Goal: Use online tool/utility: Utilize a website feature to perform a specific function

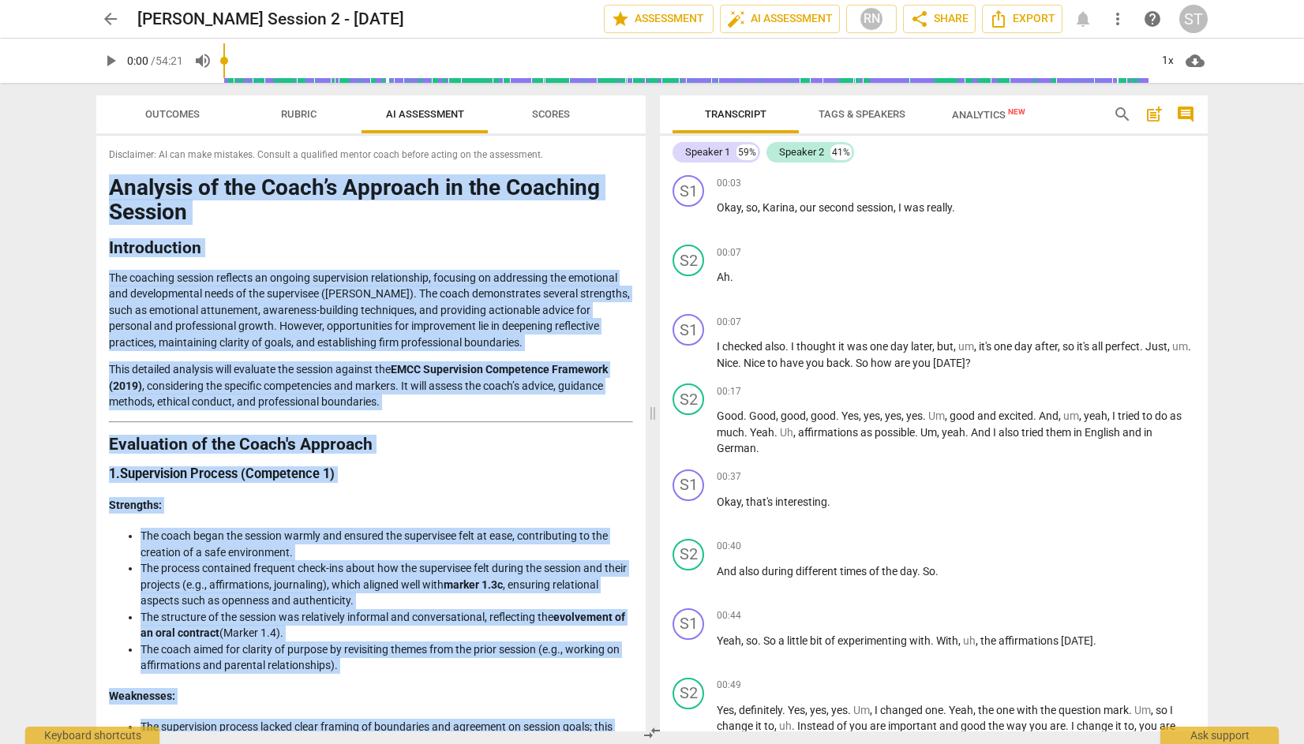
scroll to position [2407, 0]
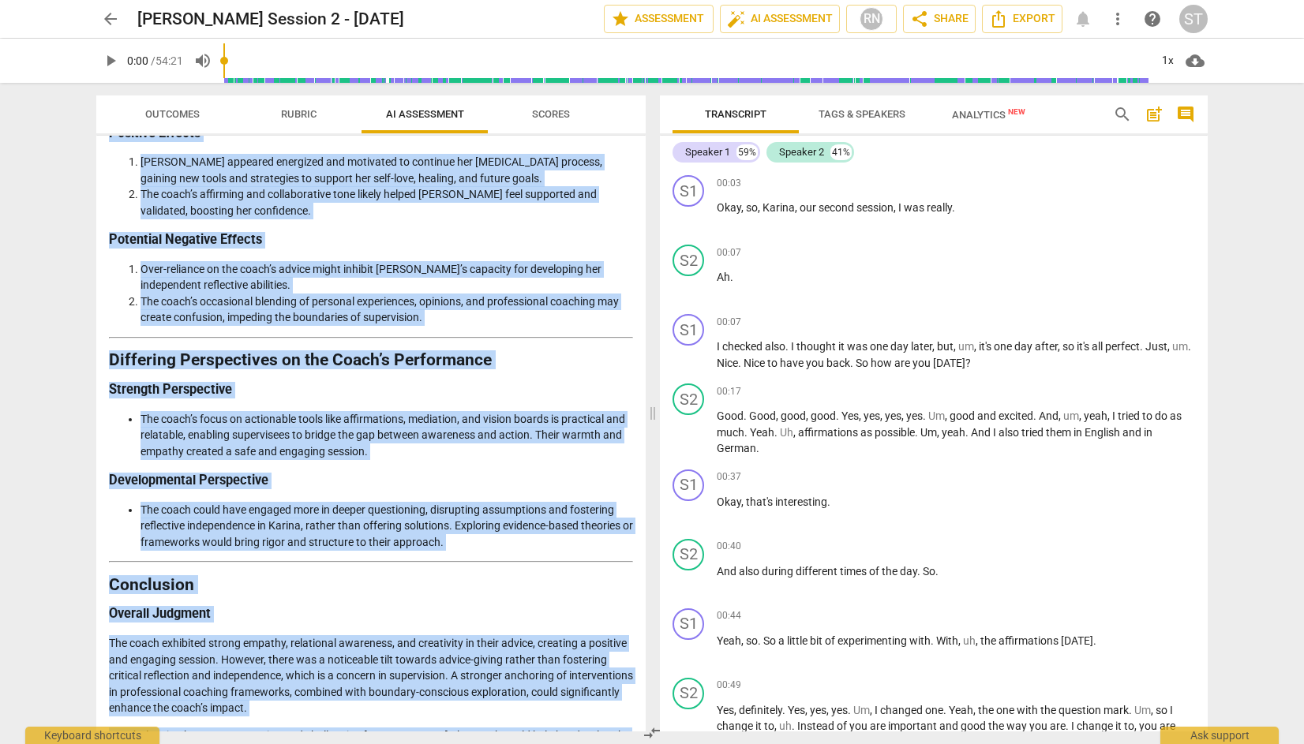
click at [496, 261] on li "Over-reliance on the coach’s advice might inhibit [PERSON_NAME]’s capacity for …" at bounding box center [386, 277] width 492 height 32
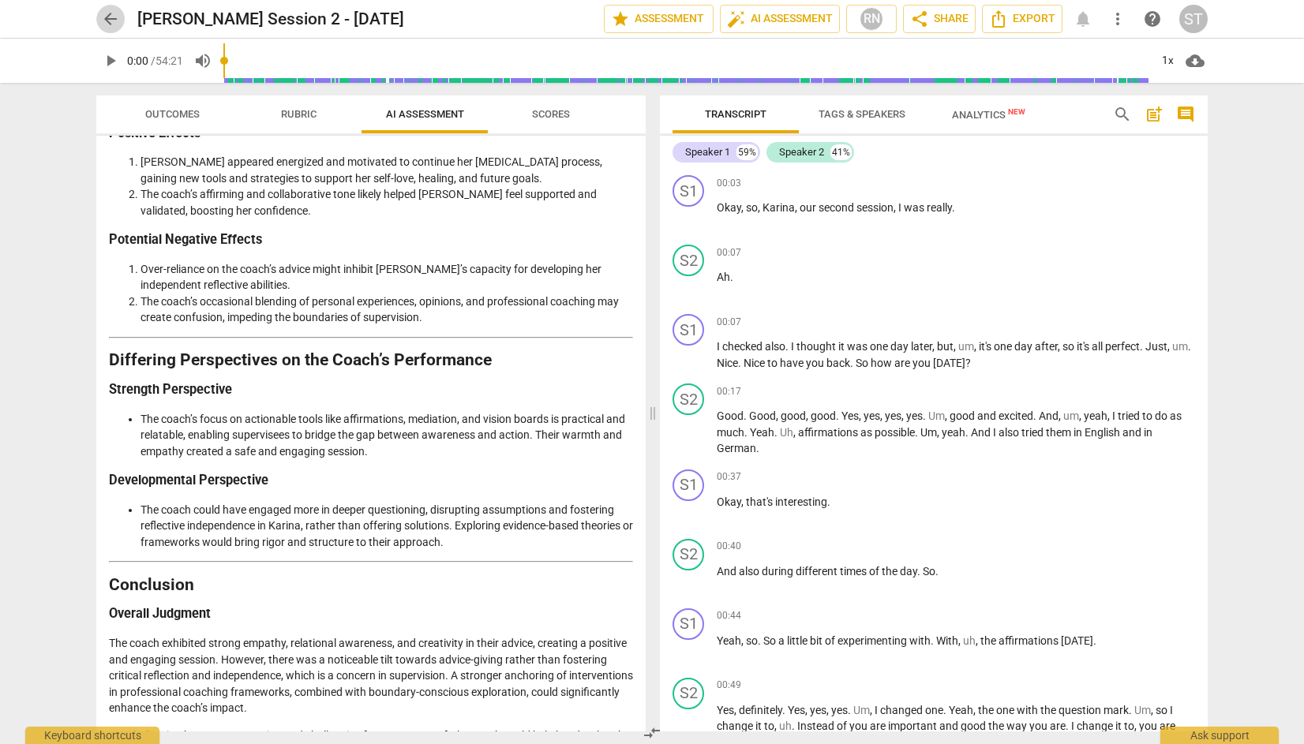
click at [110, 19] on span "arrow_back" at bounding box center [110, 18] width 19 height 19
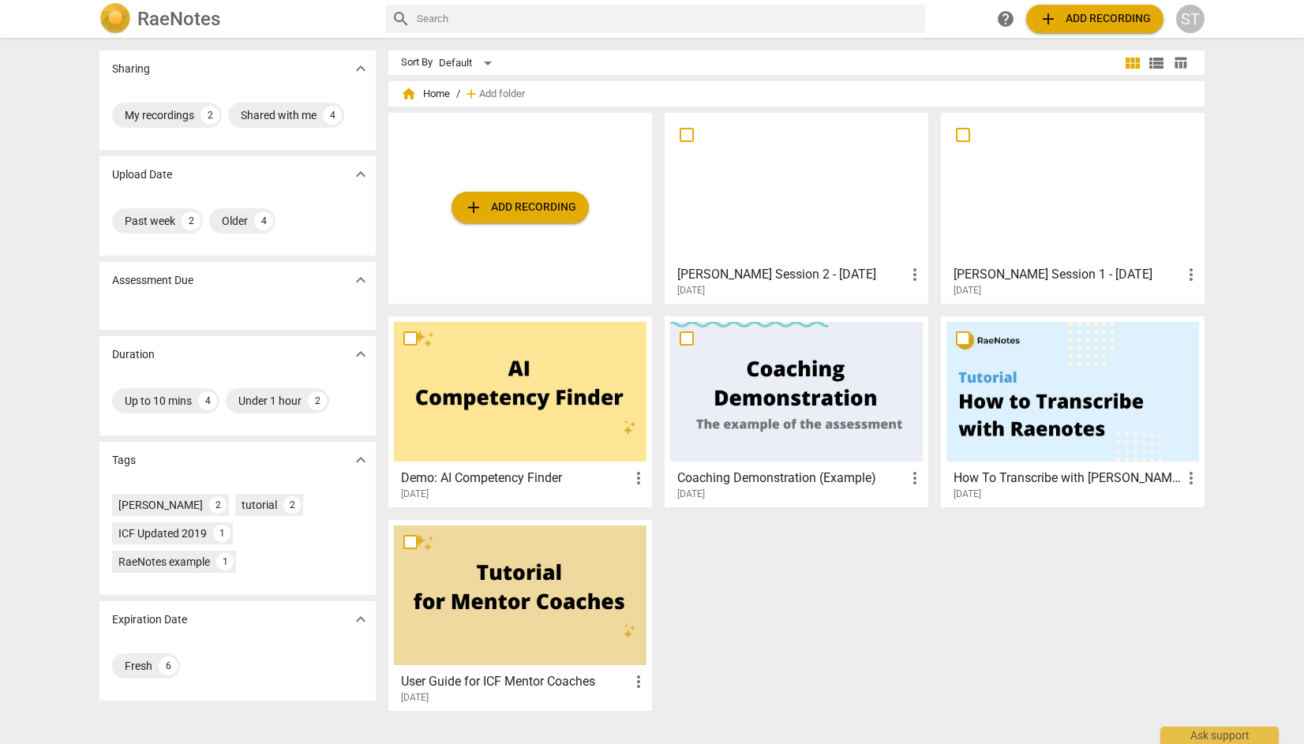
click at [519, 212] on span "add Add recording" at bounding box center [520, 207] width 112 height 19
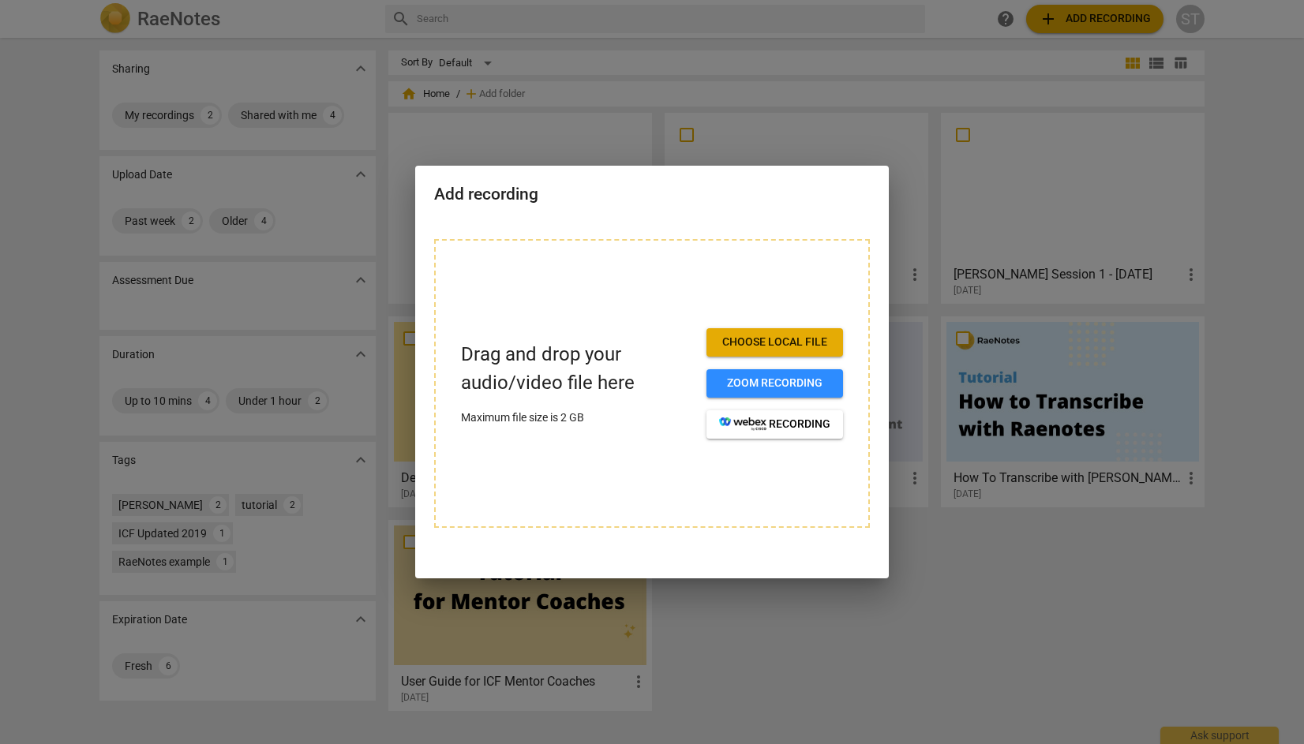
click at [818, 345] on span "Choose local file" at bounding box center [774, 343] width 111 height 16
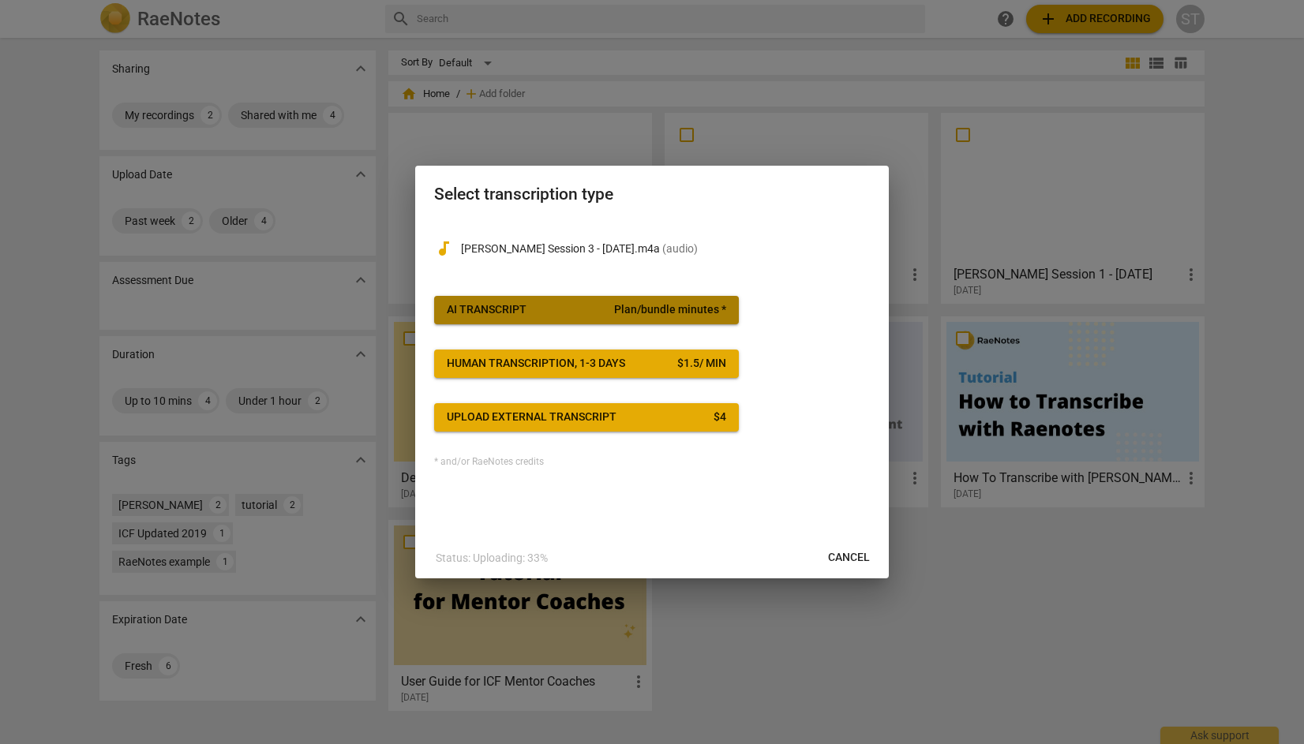
click at [661, 304] on span "Plan/bundle minutes *" at bounding box center [670, 310] width 112 height 16
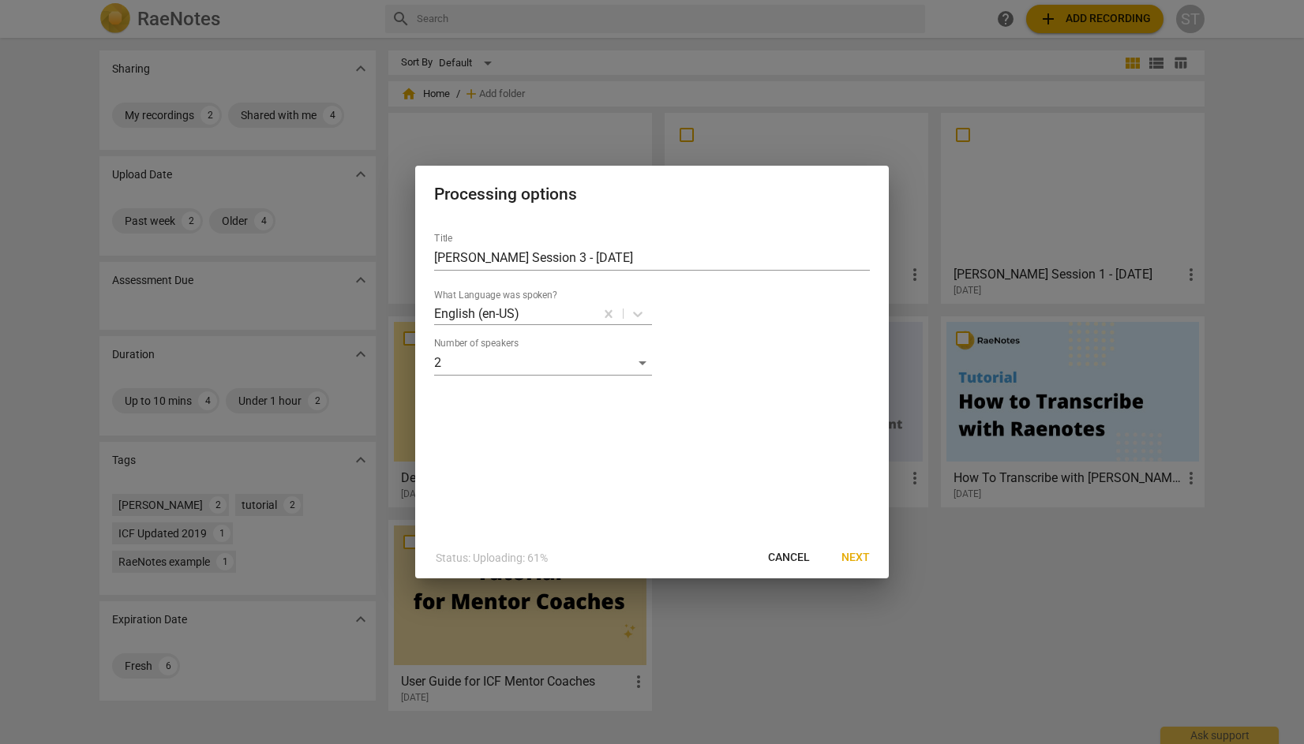
click at [860, 559] on span "Next" at bounding box center [855, 558] width 28 height 16
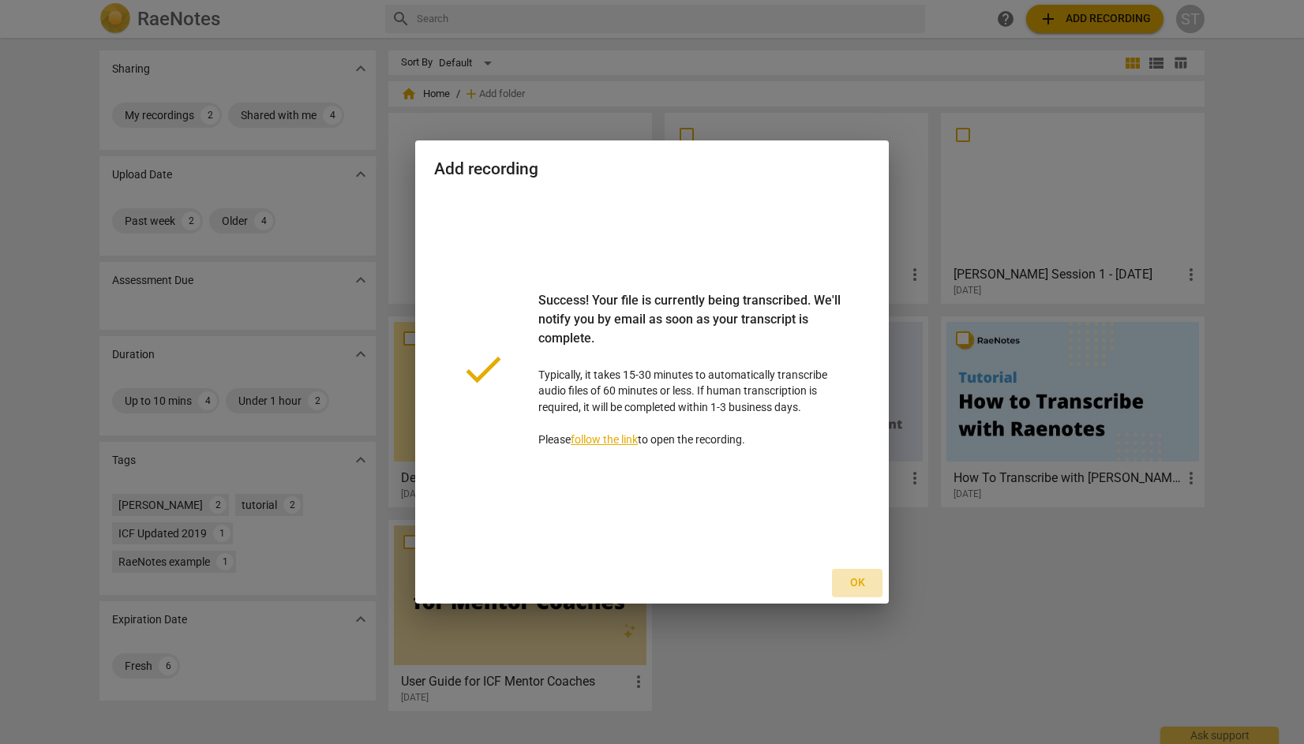
click at [859, 576] on span "Ok" at bounding box center [856, 583] width 25 height 16
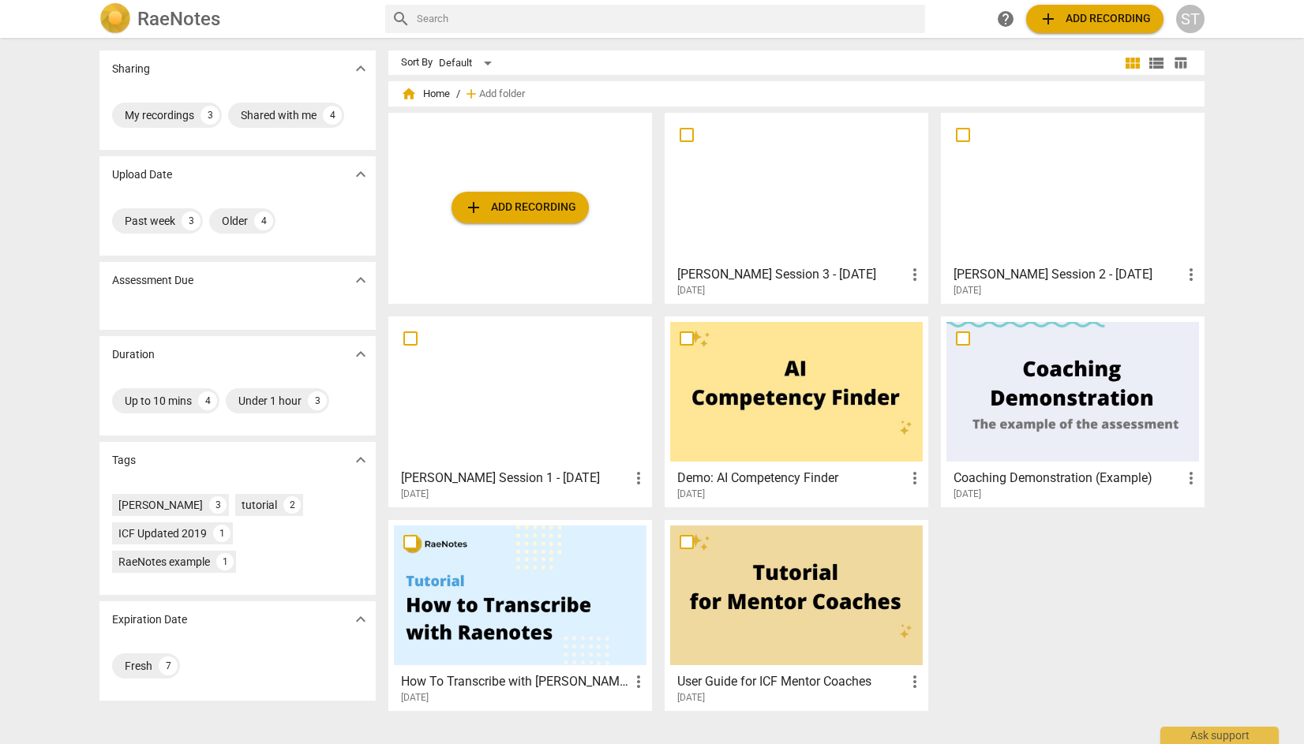
click at [761, 154] on div at bounding box center [796, 188] width 253 height 140
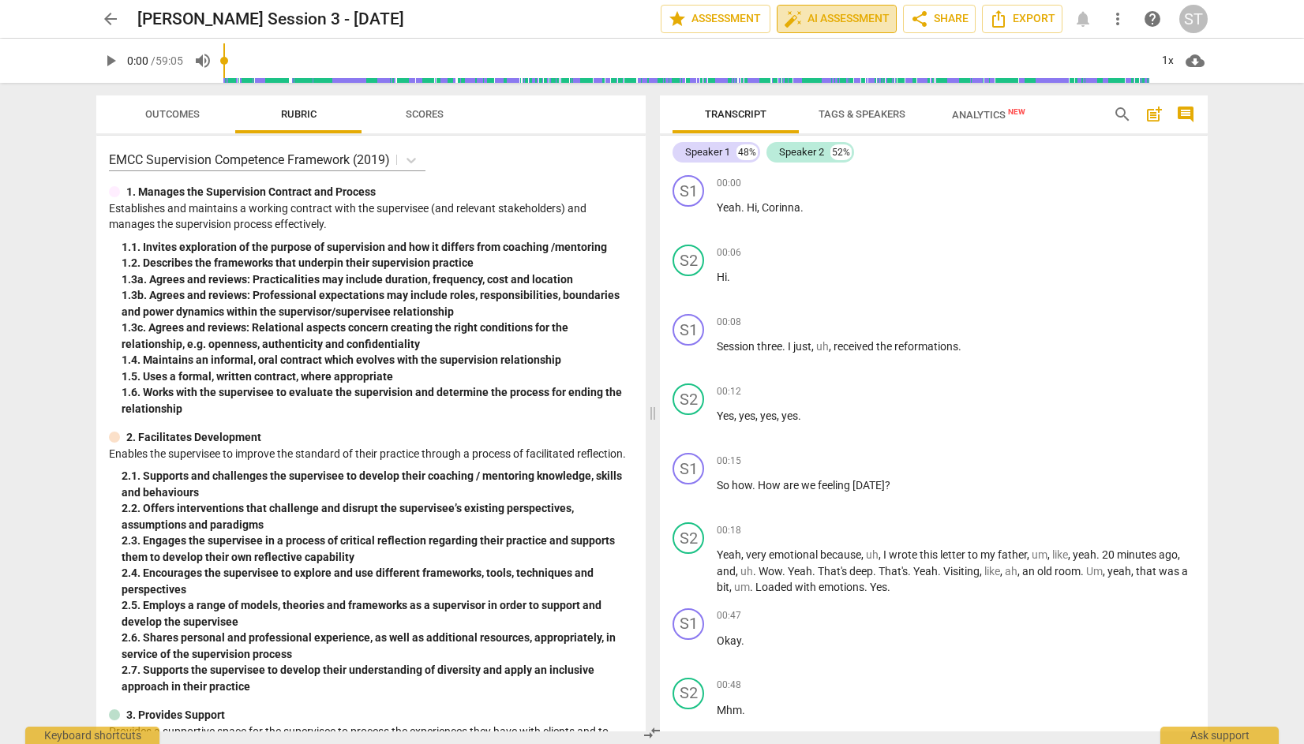
click at [851, 16] on span "auto_fix_high AI Assessment" at bounding box center [837, 18] width 106 height 19
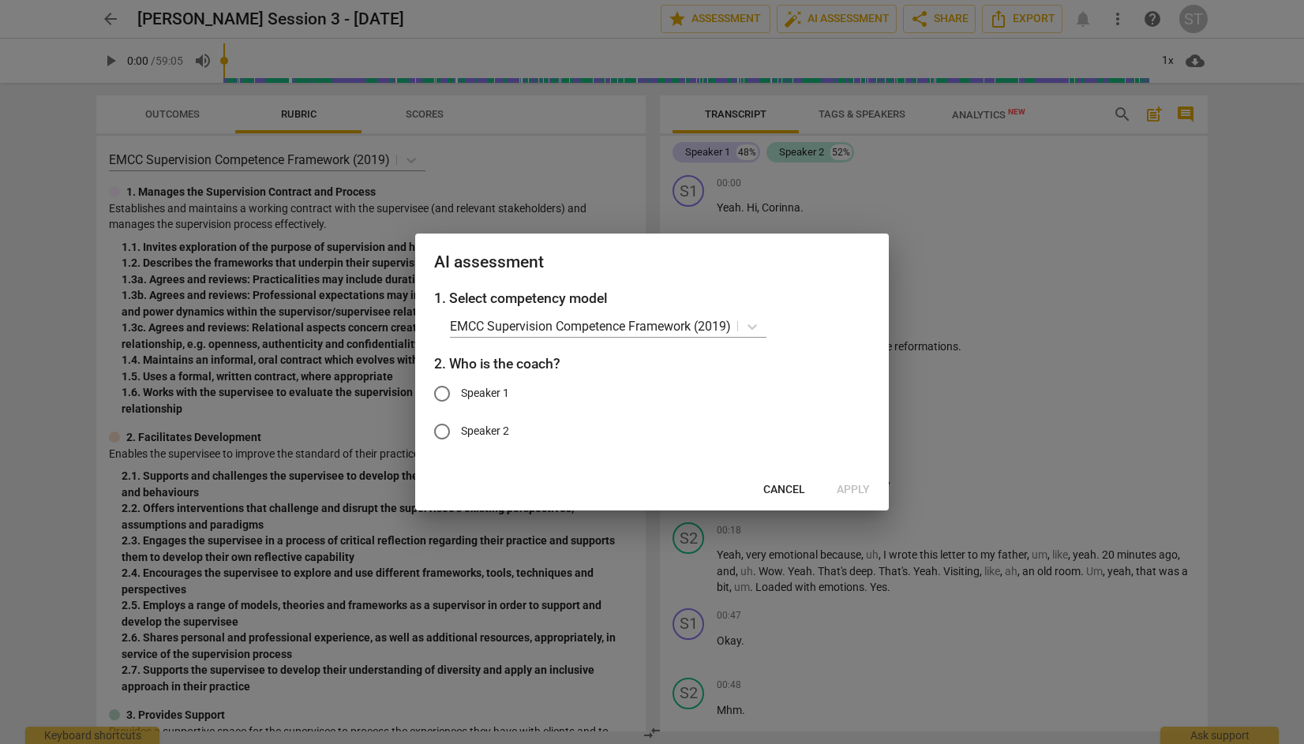
click at [441, 390] on input "Speaker 1" at bounding box center [442, 394] width 38 height 38
radio input "true"
click at [862, 492] on span "Apply" at bounding box center [852, 490] width 33 height 16
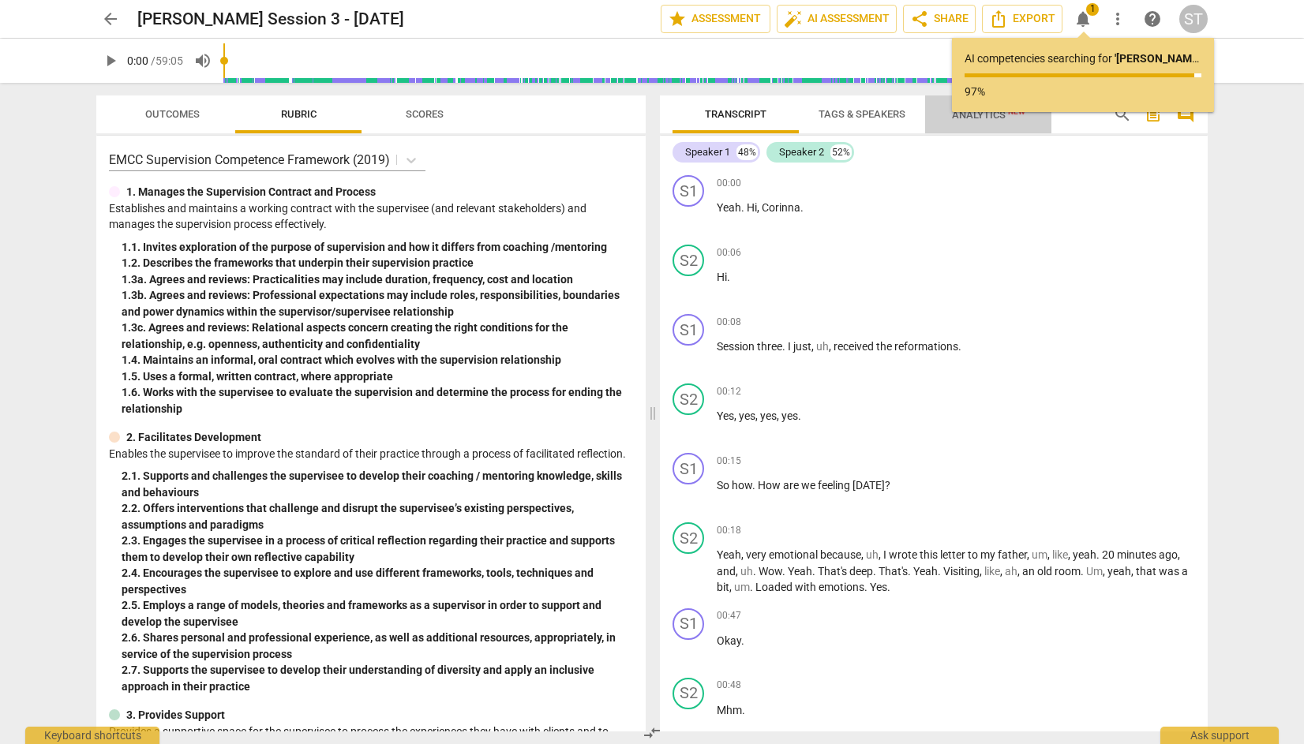
click at [976, 116] on span "Analytics New" at bounding box center [988, 115] width 73 height 12
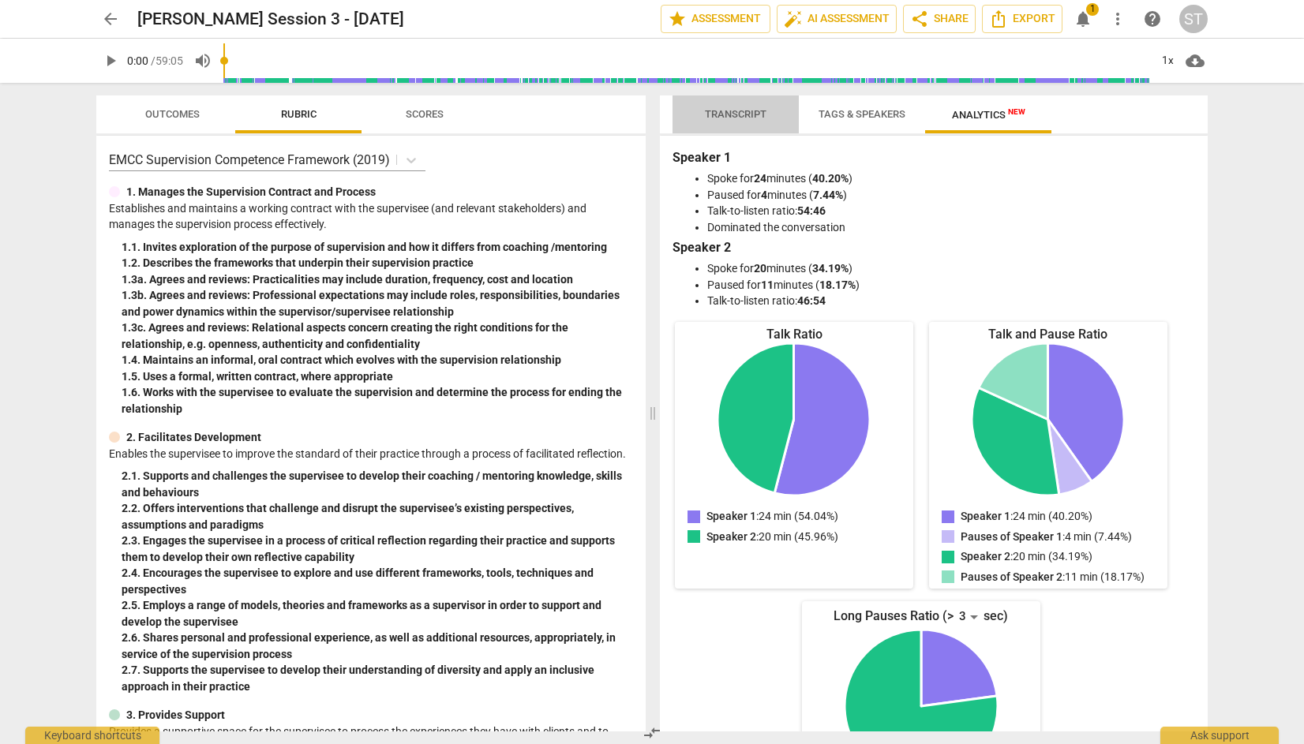
click at [753, 111] on span "Transcript" at bounding box center [736, 114] width 62 height 12
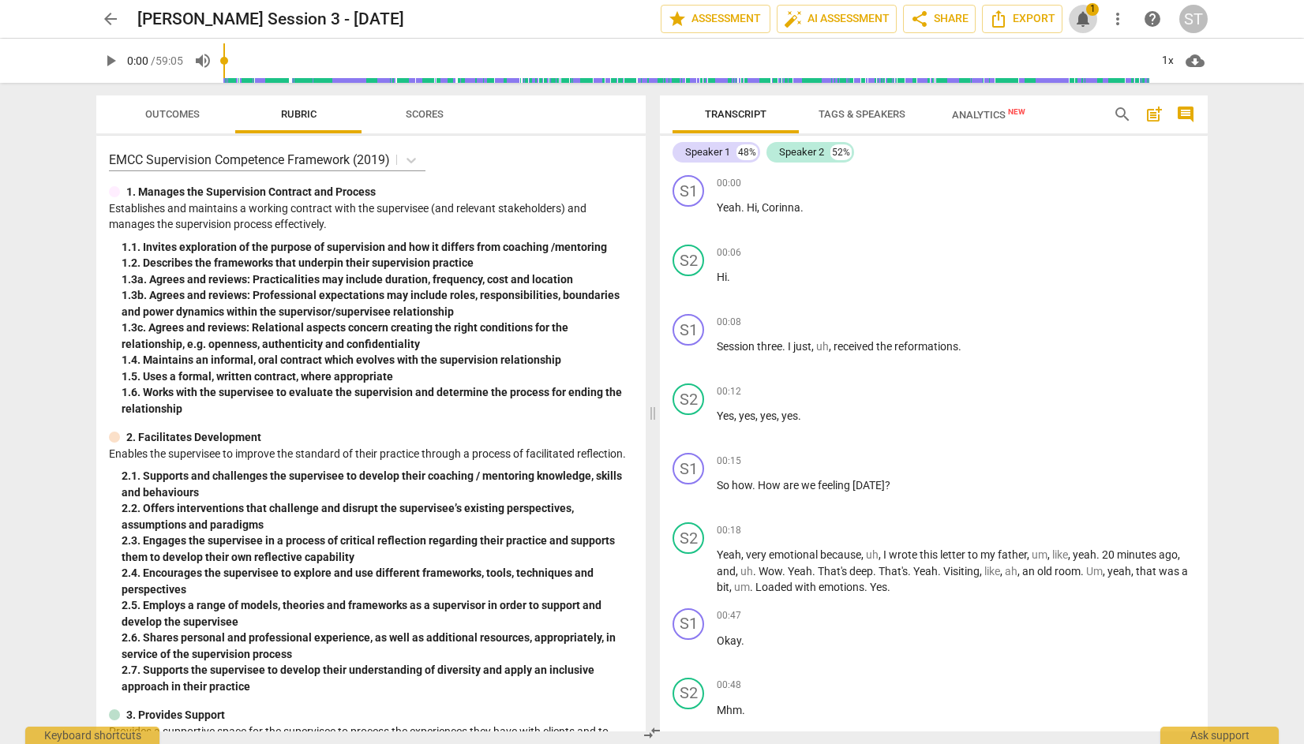
click at [1084, 12] on span "notifications" at bounding box center [1082, 18] width 19 height 19
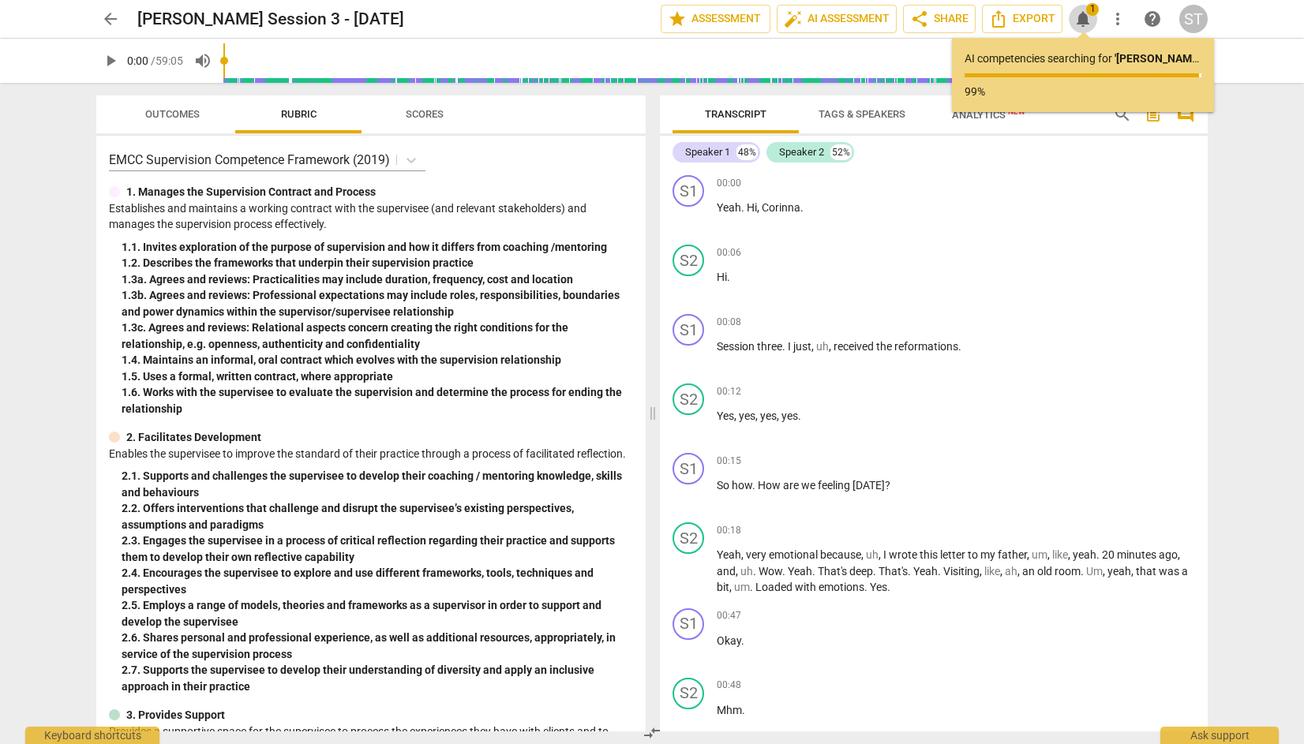
click at [1081, 17] on span "notifications" at bounding box center [1082, 18] width 19 height 19
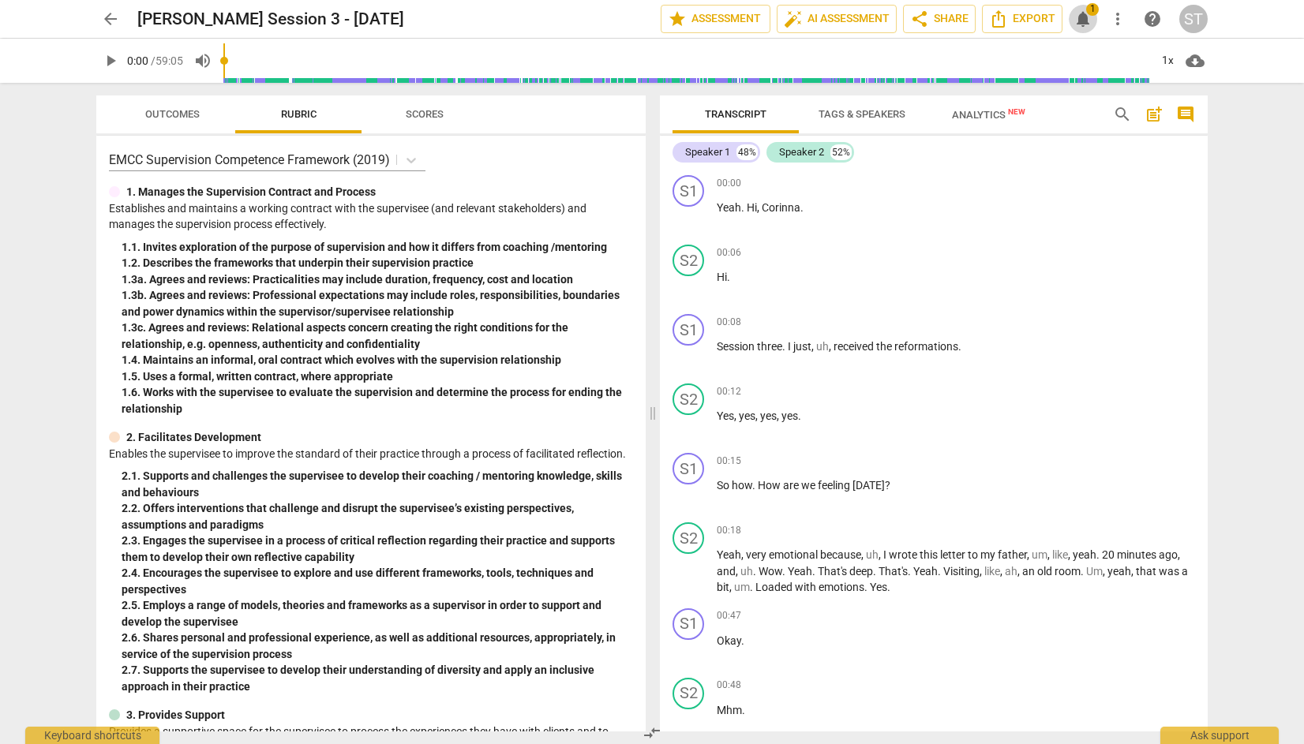
click at [1086, 20] on span "notifications" at bounding box center [1082, 18] width 19 height 19
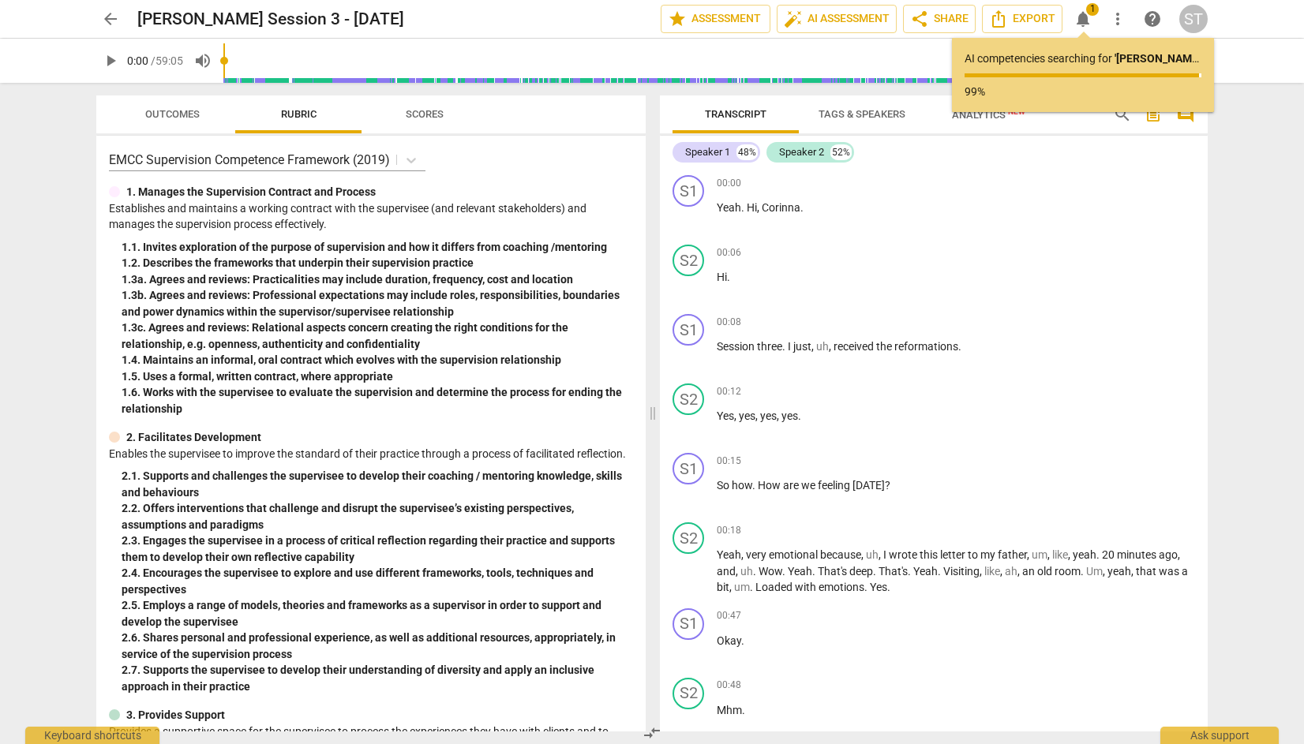
click at [872, 112] on span "Tags & Speakers" at bounding box center [861, 114] width 87 height 12
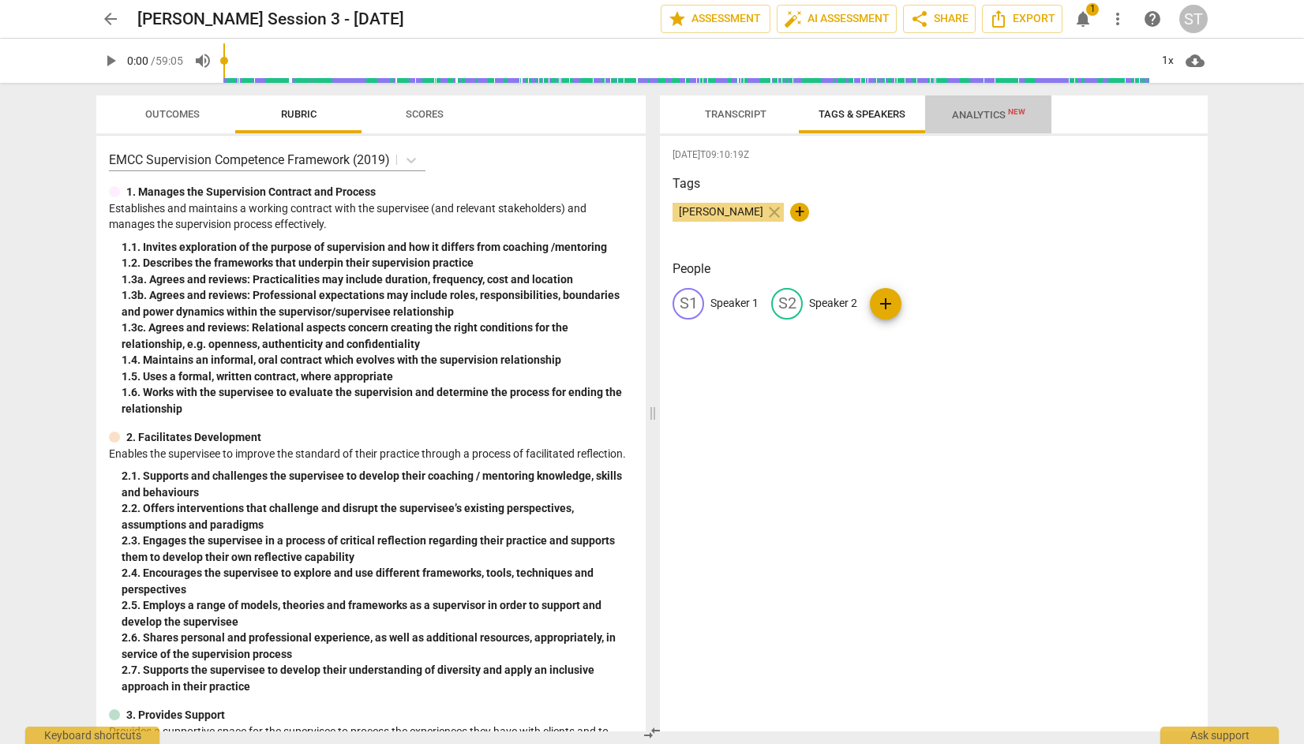
click at [984, 111] on span "Analytics New" at bounding box center [988, 115] width 73 height 12
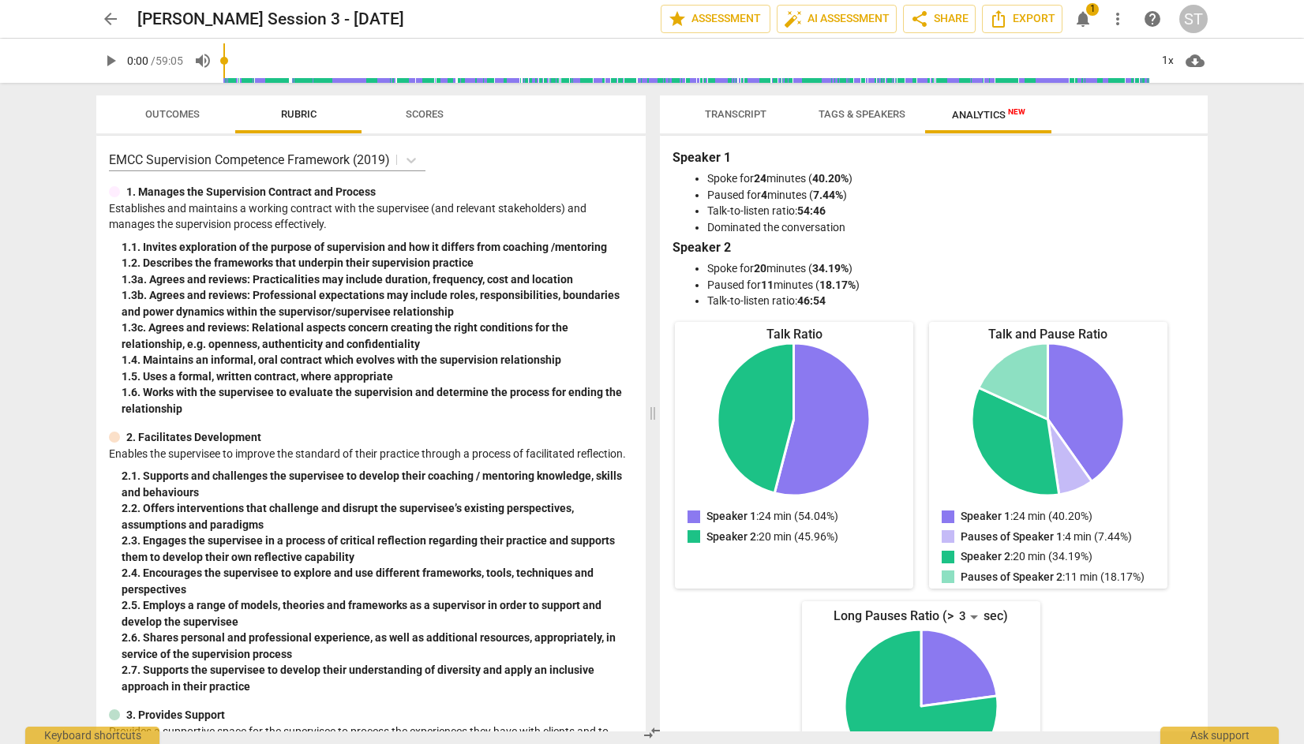
scroll to position [116, 0]
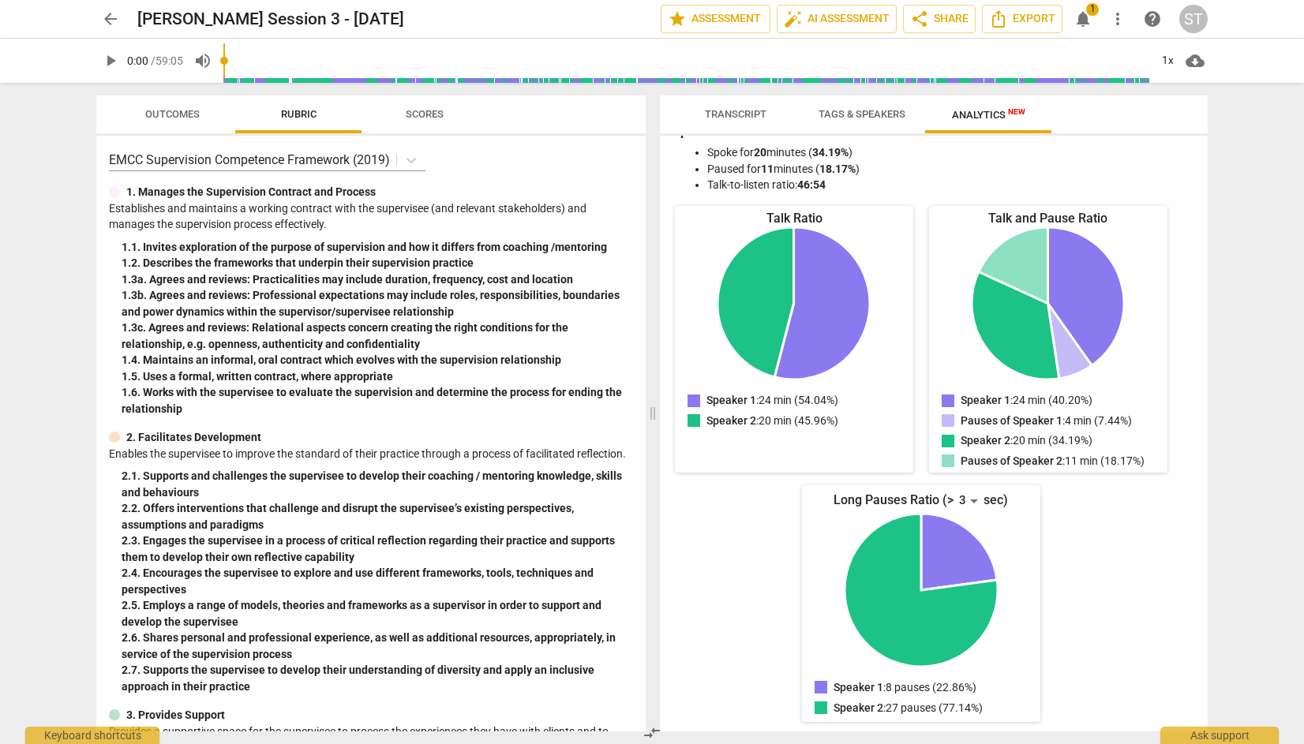
click at [738, 103] on button "Transcript" at bounding box center [735, 114] width 126 height 38
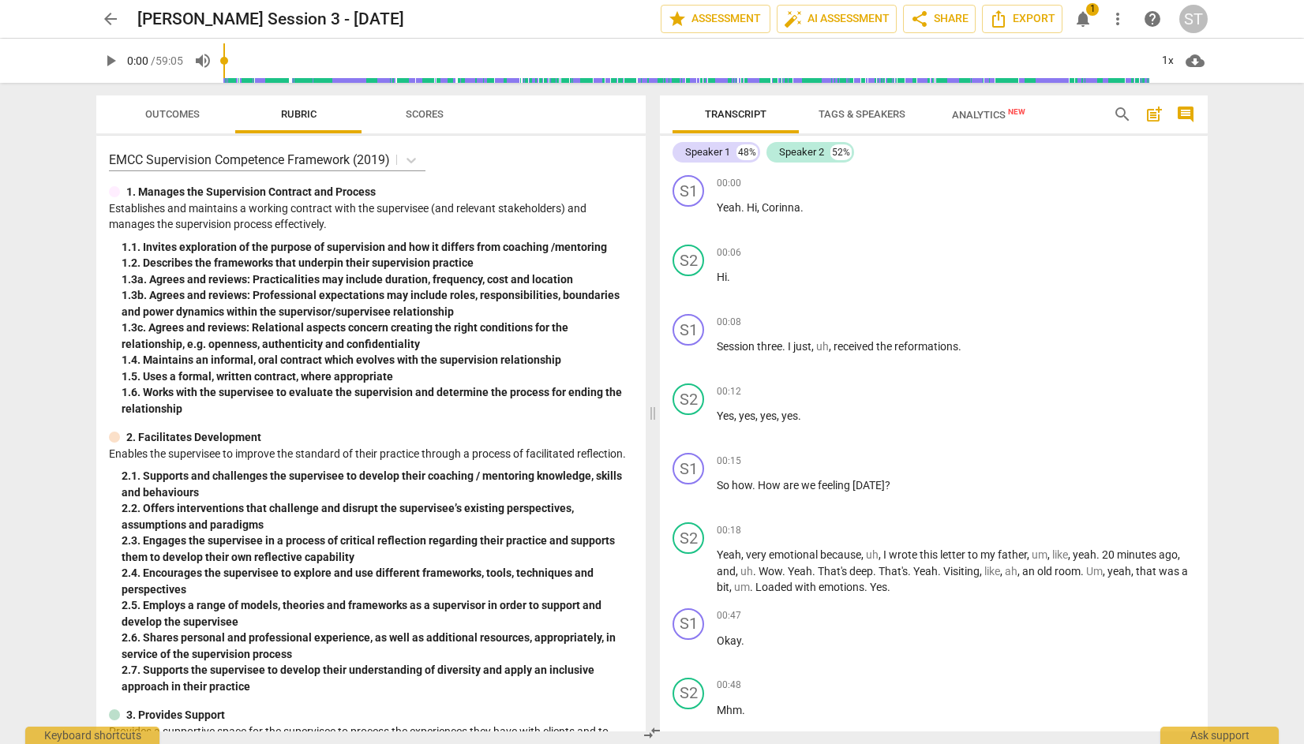
click at [1087, 10] on span "1" at bounding box center [1092, 9] width 13 height 13
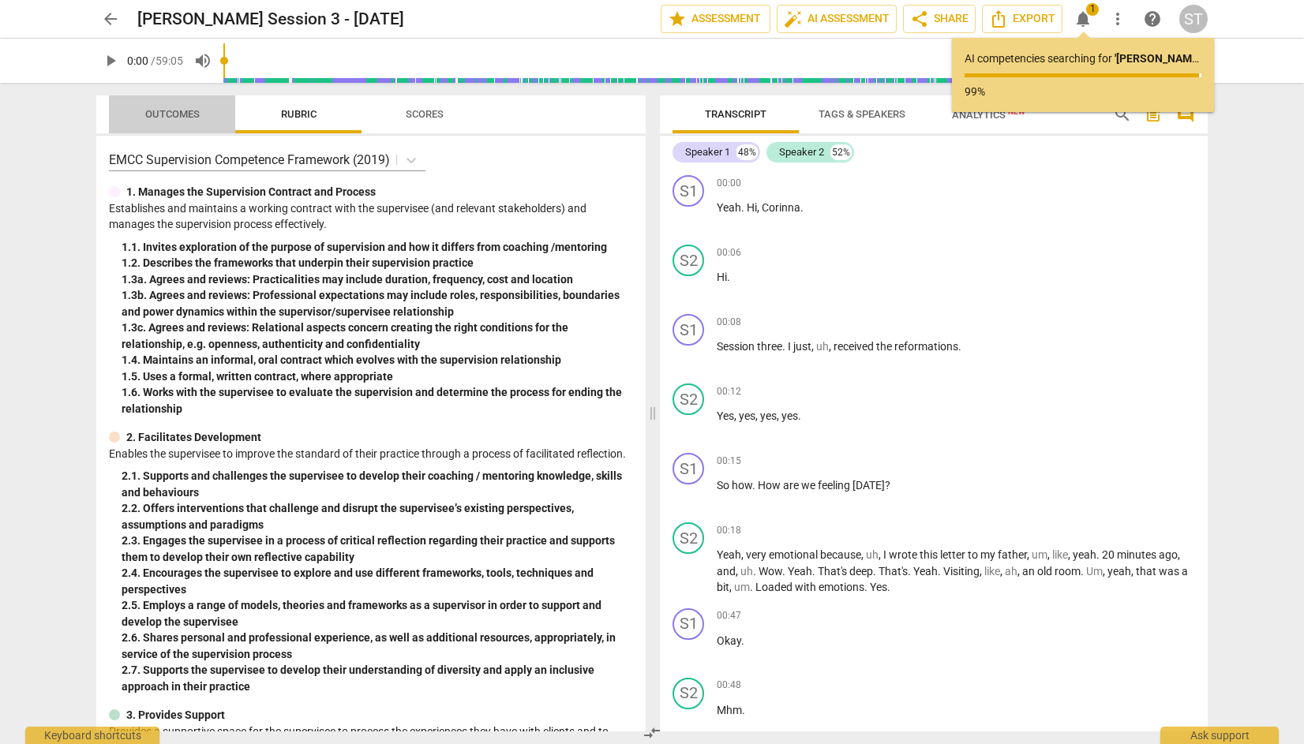
click at [191, 118] on span "Outcomes" at bounding box center [172, 114] width 54 height 12
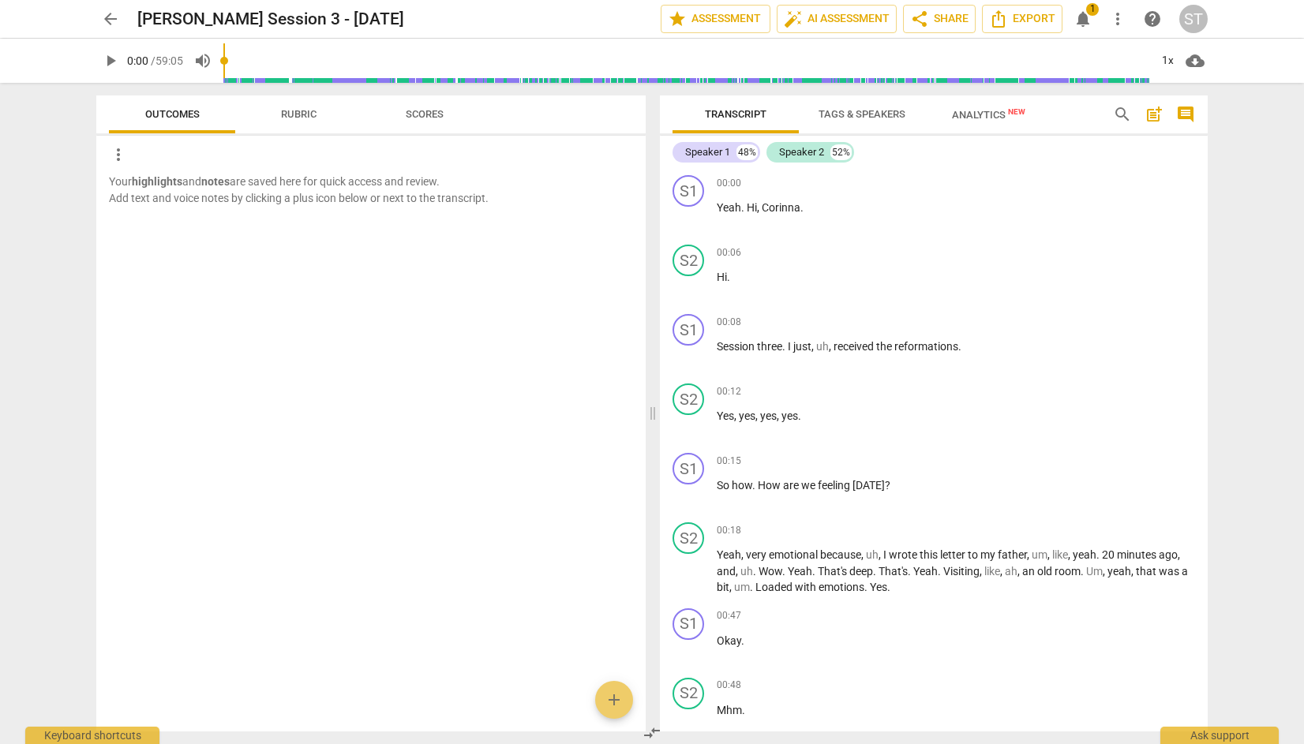
click at [281, 114] on span "Rubric" at bounding box center [299, 114] width 36 height 12
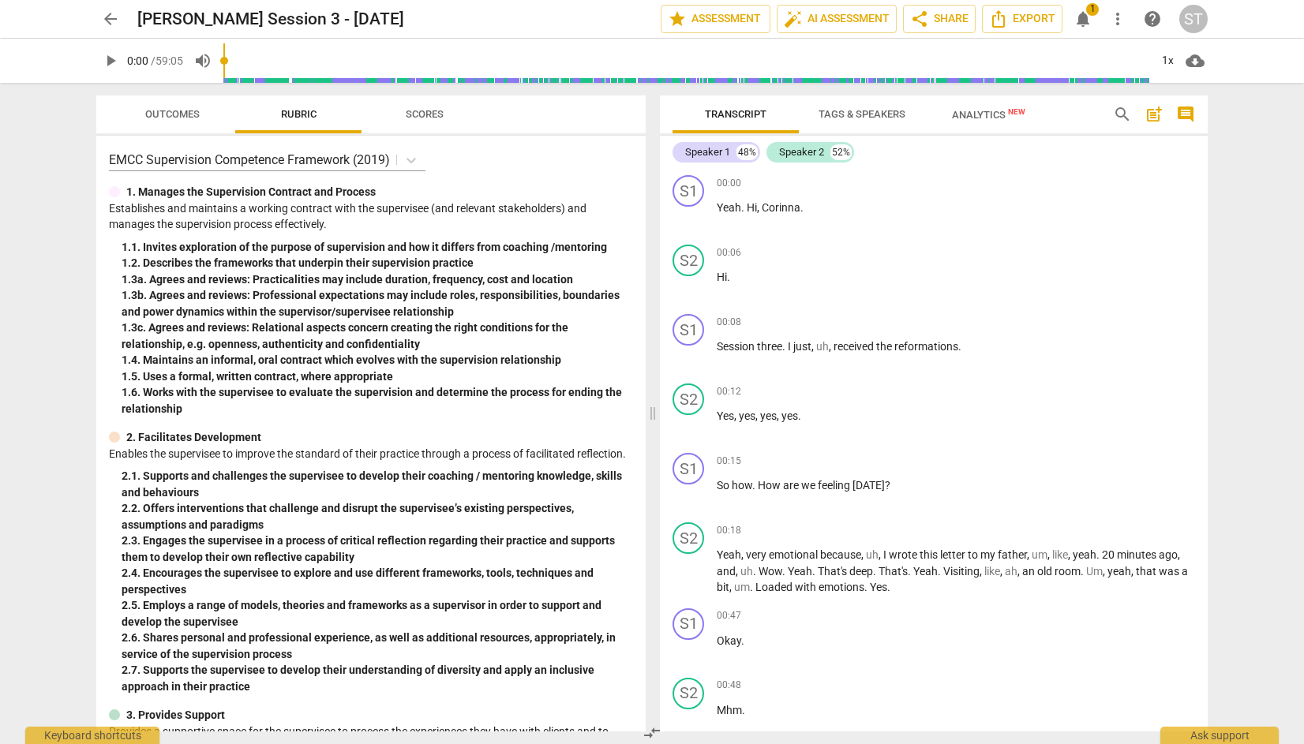
click at [428, 110] on span "Scores" at bounding box center [425, 114] width 38 height 12
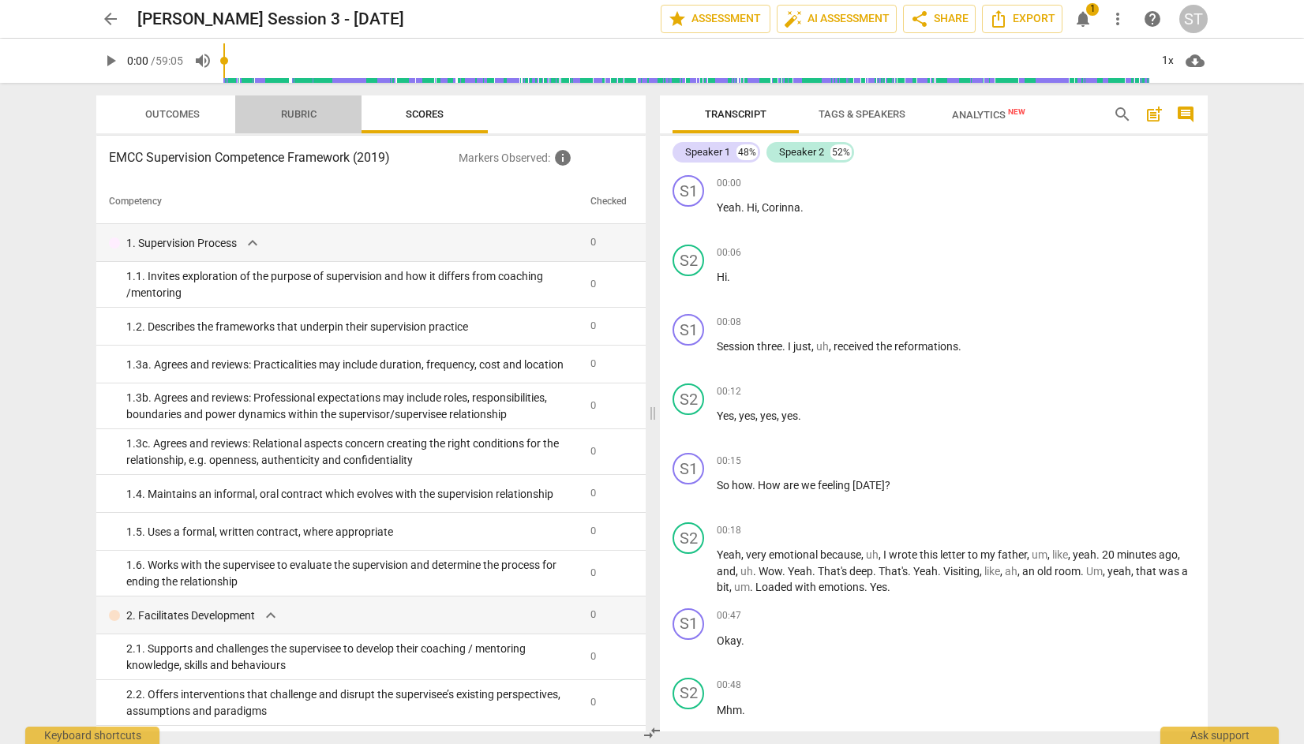
click at [306, 115] on span "Rubric" at bounding box center [299, 114] width 36 height 12
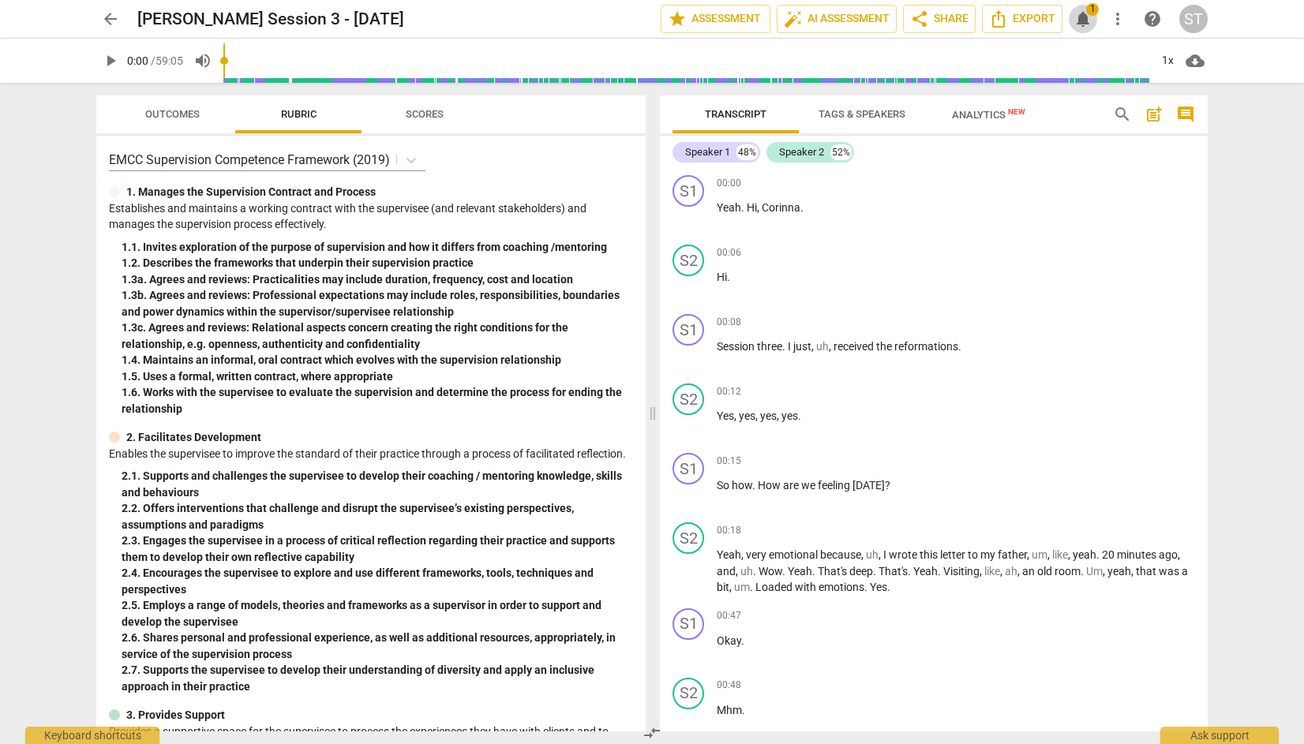
click at [1089, 13] on span "1" at bounding box center [1092, 9] width 13 height 13
